Goal: Information Seeking & Learning: Learn about a topic

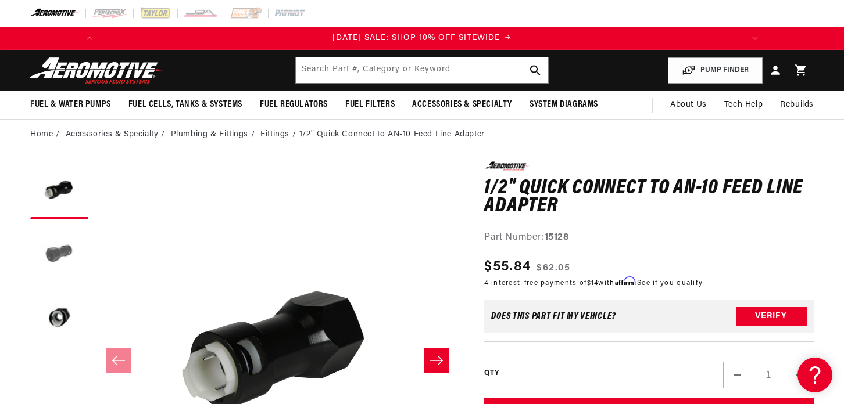
click at [55, 249] on button "Load image 2 in gallery view" at bounding box center [59, 254] width 58 height 58
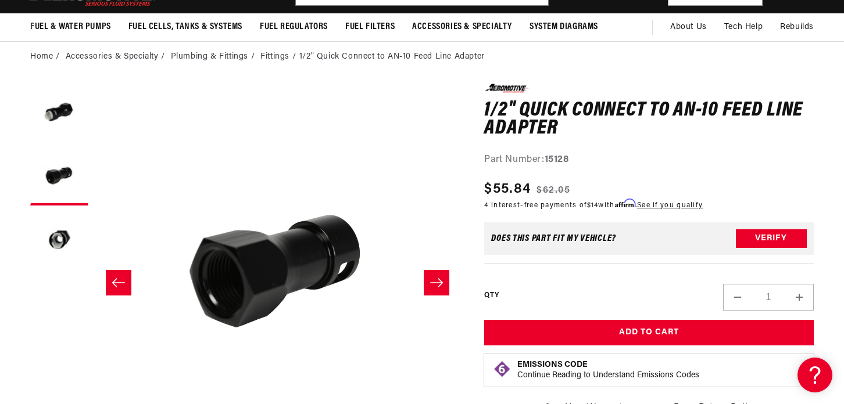
scroll to position [79, 0]
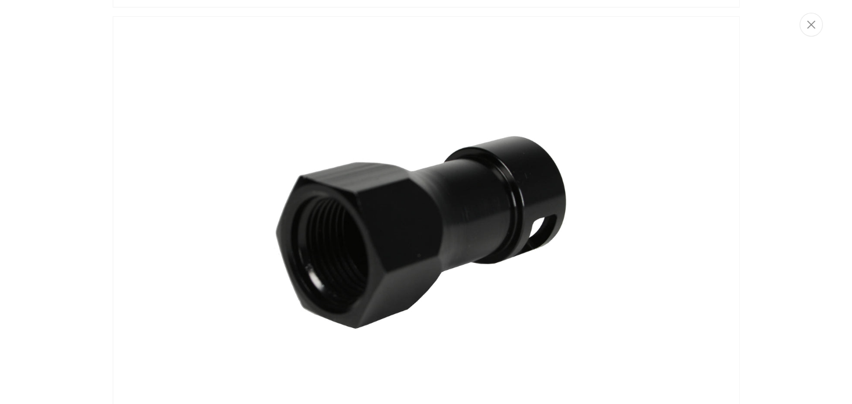
scroll to position [445, 0]
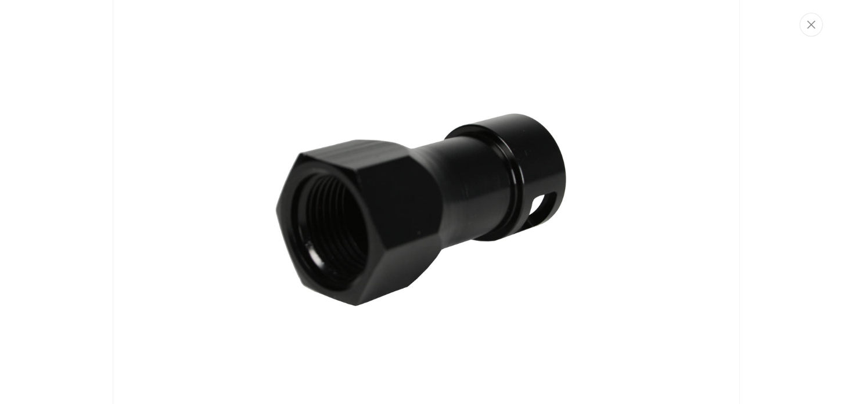
click at [383, 257] on img "Media gallery" at bounding box center [426, 203] width 627 height 418
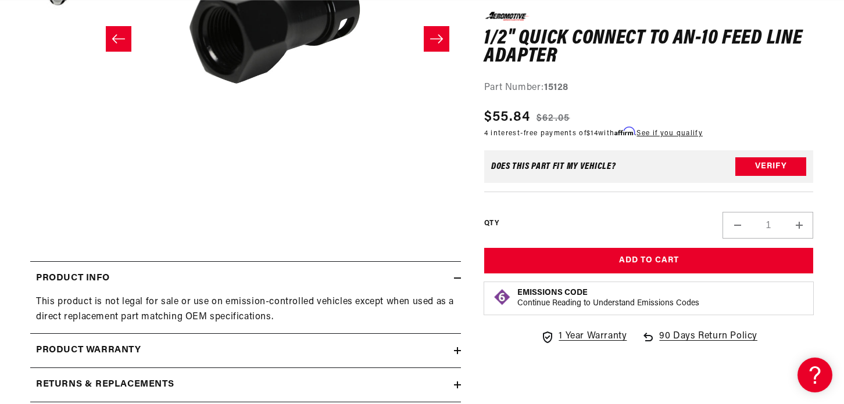
scroll to position [325, 0]
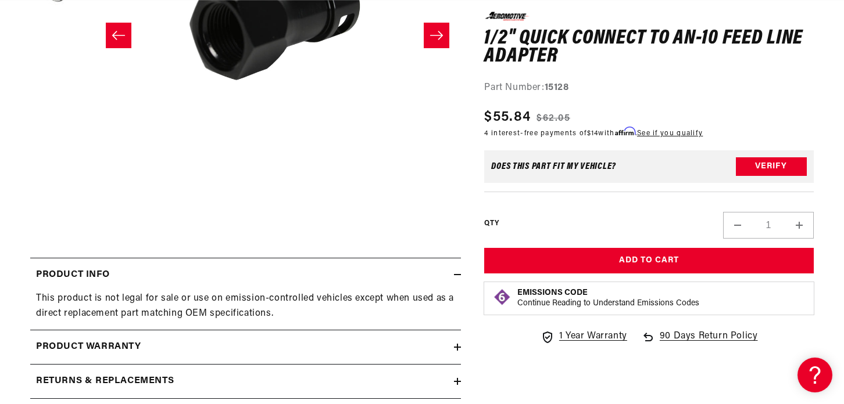
click at [434, 37] on icon "Slide right" at bounding box center [436, 36] width 14 height 12
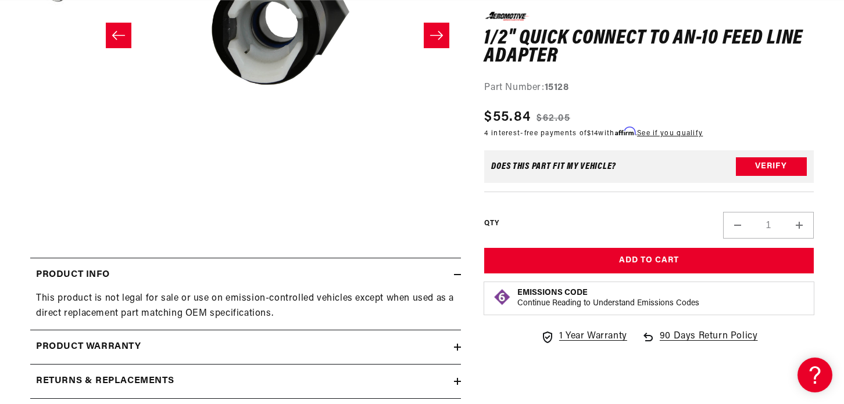
scroll to position [0, 0]
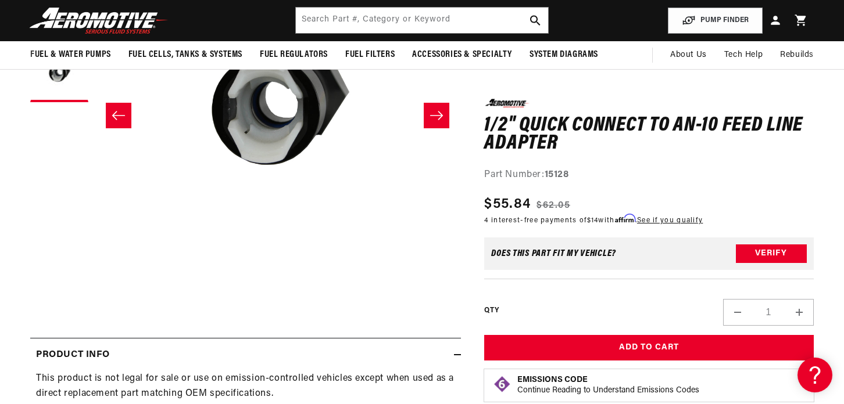
click at [433, 118] on icon "Slide right" at bounding box center [436, 116] width 14 height 12
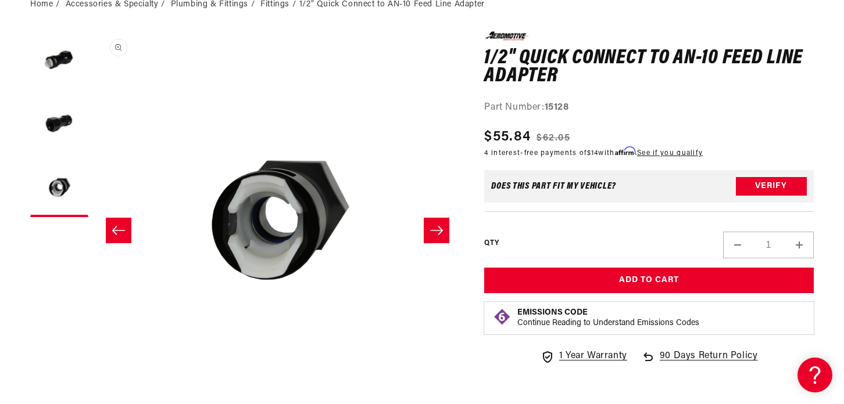
scroll to position [131, 0]
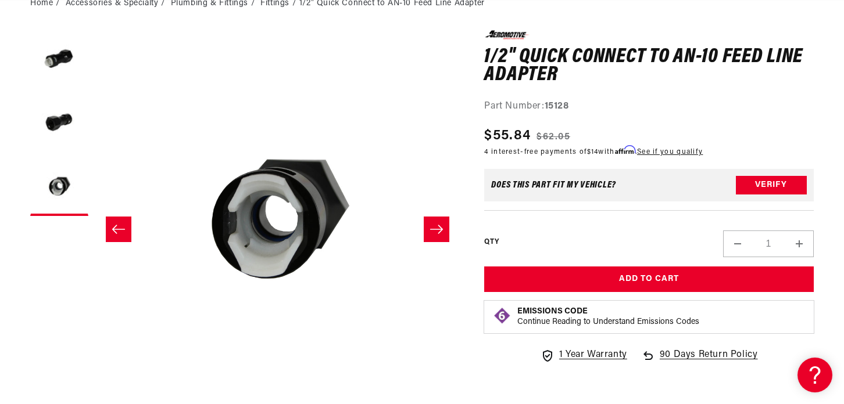
click at [435, 228] on icon "Slide right" at bounding box center [436, 230] width 14 height 12
click at [439, 236] on button "Slide right" at bounding box center [437, 230] width 26 height 26
click at [61, 114] on button "Load image 2 in gallery view" at bounding box center [59, 123] width 58 height 58
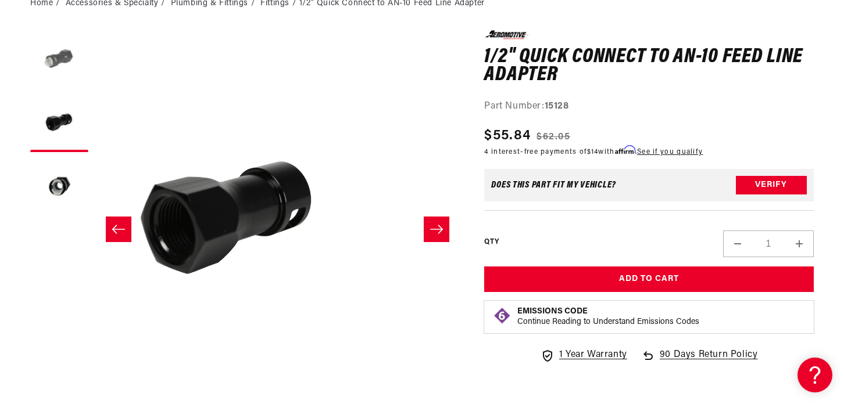
scroll to position [0, 367]
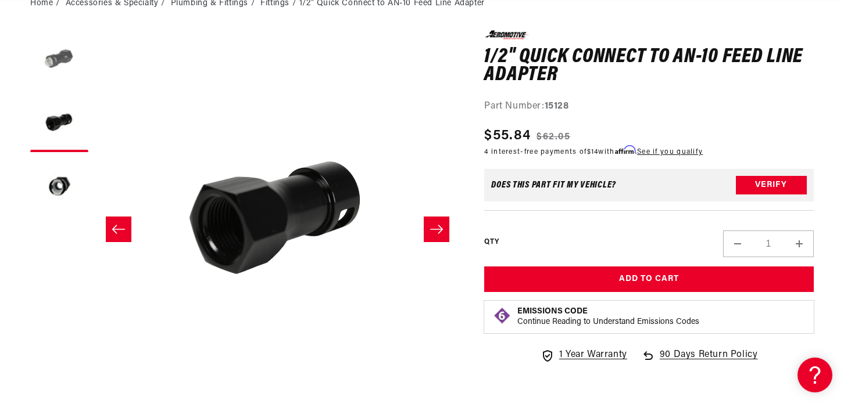
click at [55, 56] on button "Load image 1 in gallery view" at bounding box center [59, 59] width 58 height 58
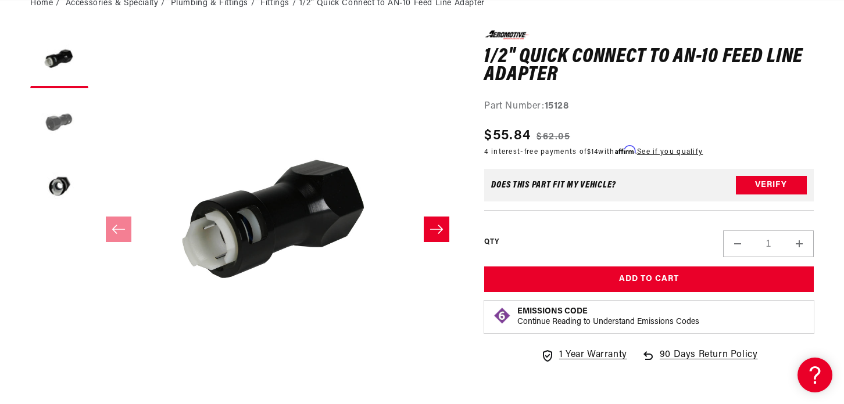
scroll to position [0, 659]
click at [62, 182] on button "Load image 3 in gallery view" at bounding box center [59, 187] width 58 height 58
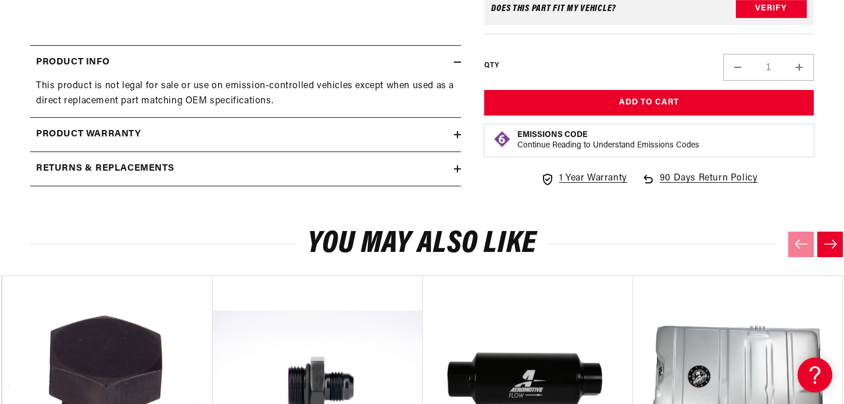
scroll to position [567, 0]
